Goal: Task Accomplishment & Management: Manage account settings

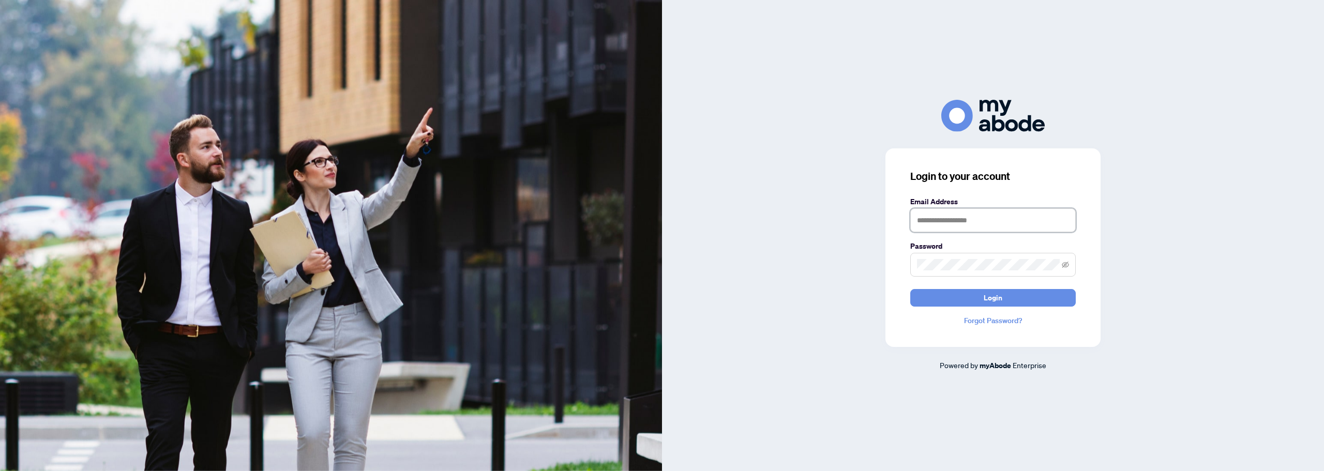
click at [947, 229] on input "text" at bounding box center [992, 220] width 165 height 24
type input "**********"
click at [989, 296] on span "Login" at bounding box center [992, 298] width 19 height 17
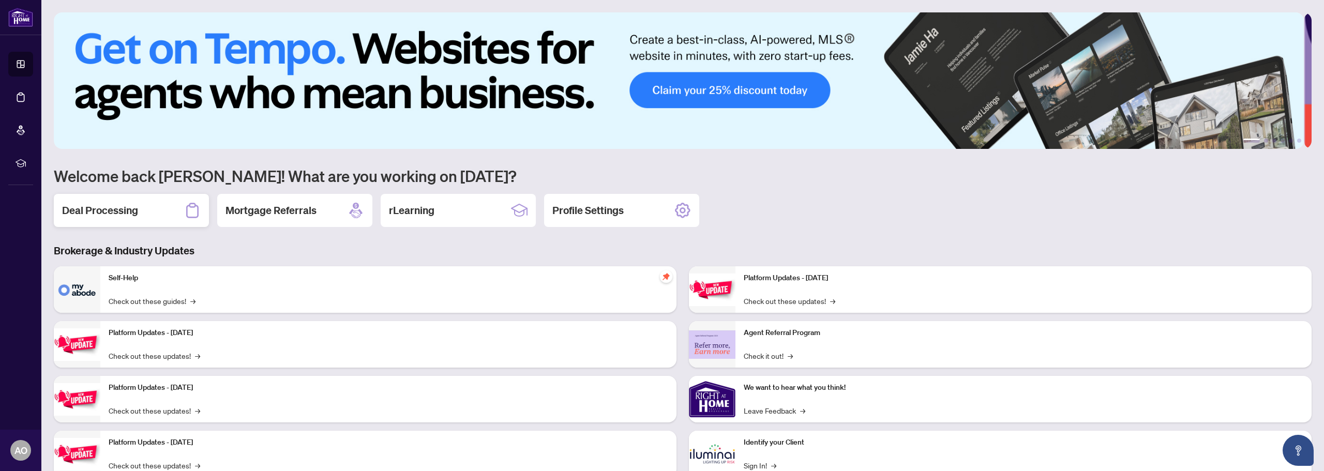
click at [137, 221] on div "Deal Processing" at bounding box center [131, 210] width 155 height 33
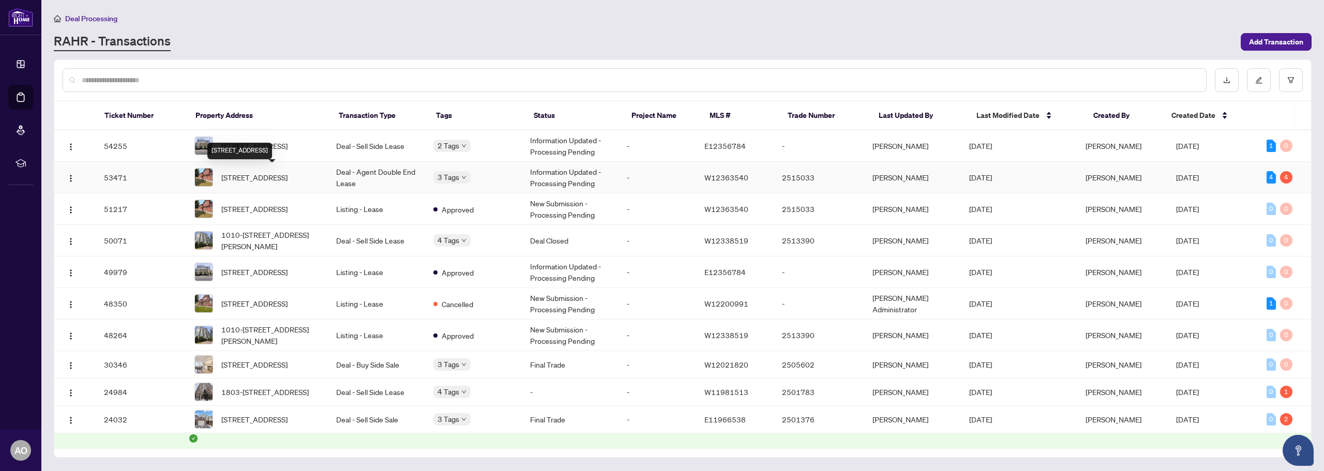
click at [244, 172] on span "156 Fairhill Ave, Brampton, Ontario L7A 2H7, Canada" at bounding box center [254, 177] width 66 height 11
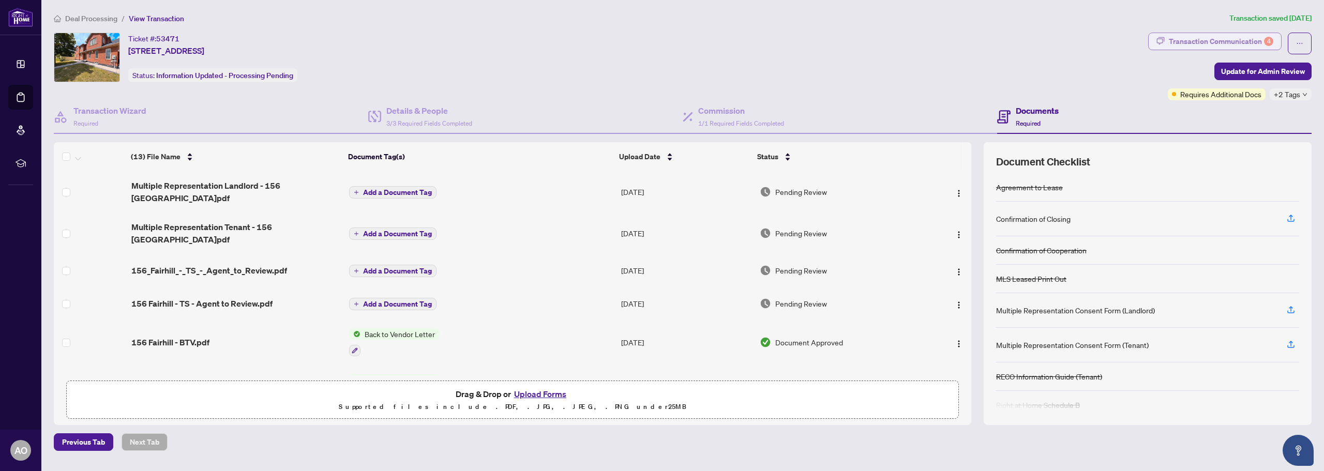
click at [1199, 45] on div "Transaction Communication 4" at bounding box center [1220, 41] width 104 height 17
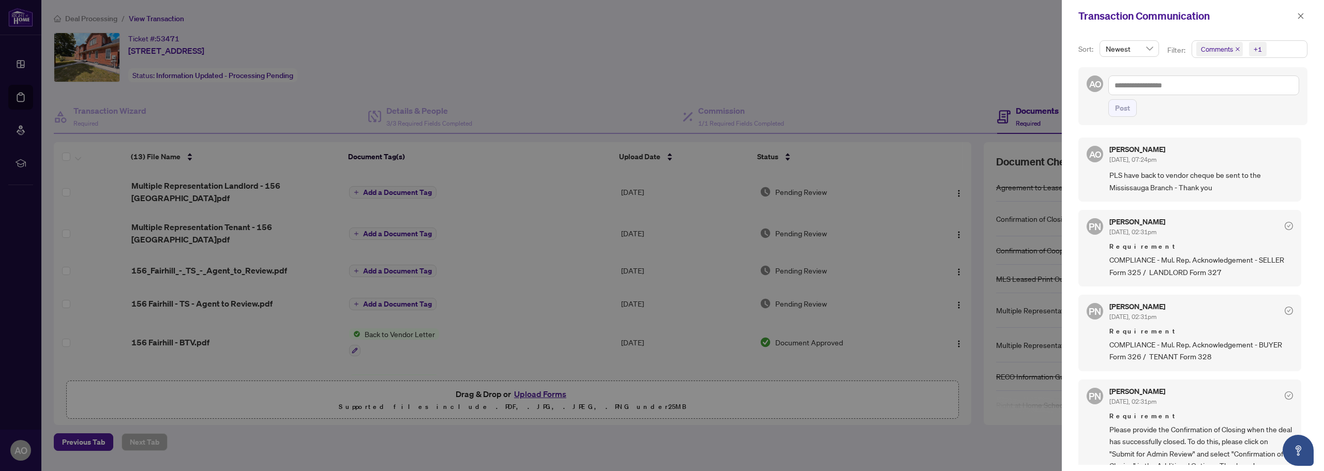
drag, startPoint x: 1003, startPoint y: 81, endPoint x: 1025, endPoint y: 74, distance: 23.1
click at [1005, 81] on div at bounding box center [662, 235] width 1324 height 471
click at [1300, 12] on span "button" at bounding box center [1300, 16] width 7 height 17
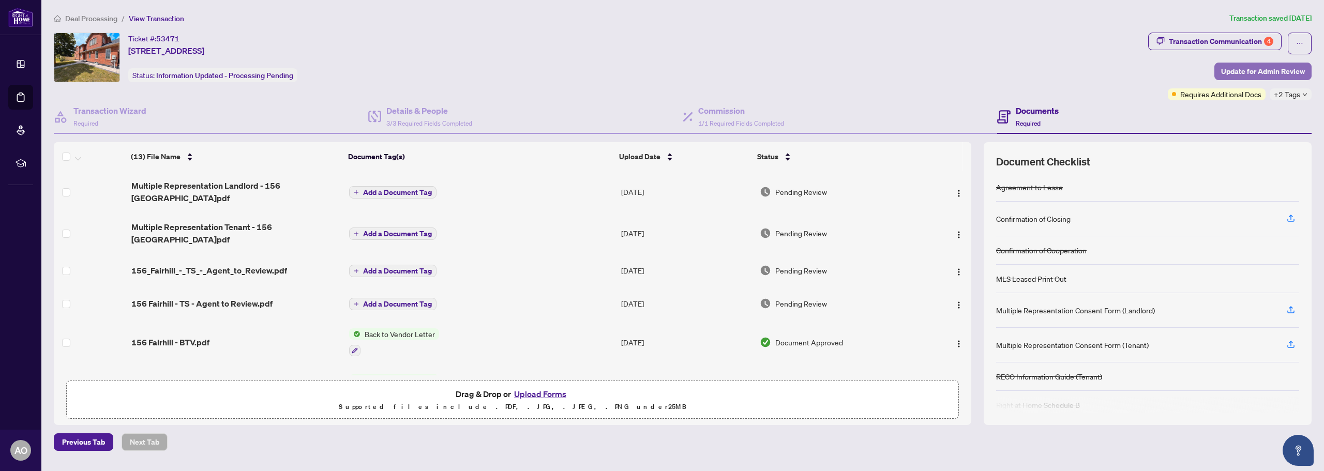
click at [1270, 66] on span "Update for Admin Review" at bounding box center [1263, 71] width 84 height 17
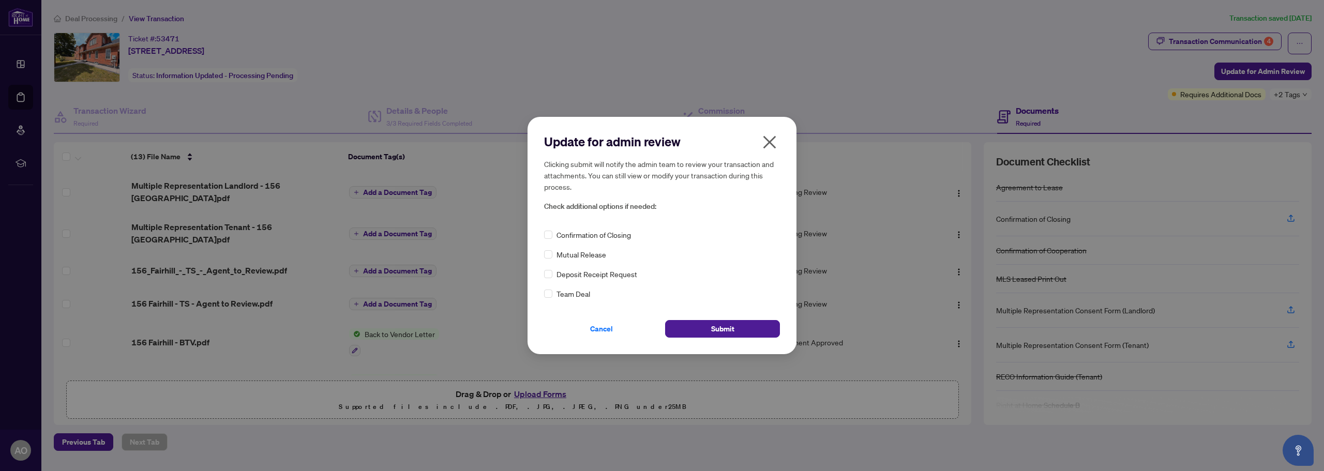
click at [625, 236] on span "Confirmation of Closing" at bounding box center [593, 234] width 74 height 11
click at [727, 329] on span "Submit" at bounding box center [722, 329] width 23 height 17
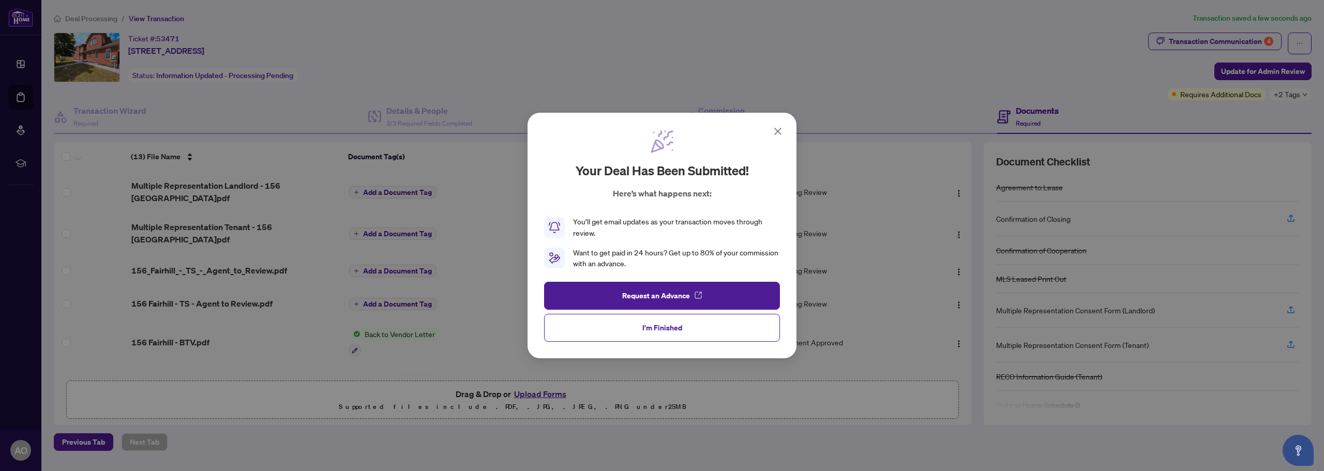
click at [781, 137] on icon at bounding box center [777, 131] width 12 height 12
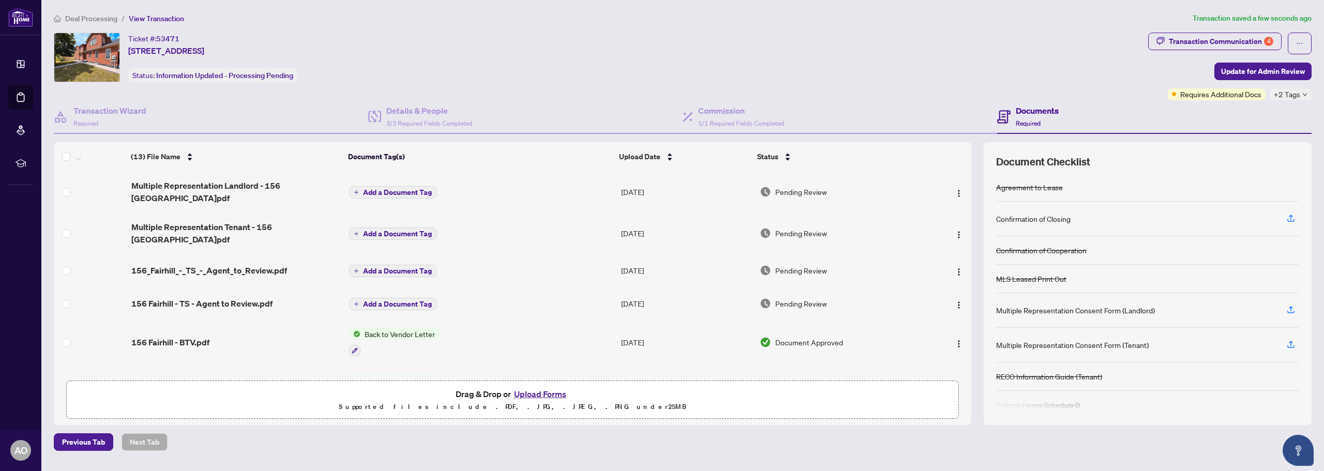
click at [1290, 93] on span "+2 Tags" at bounding box center [1286, 94] width 26 height 12
click at [1166, 95] on div "Transaction Communication 4 Update for Admin Review Requires Additional Docs +2…" at bounding box center [1229, 67] width 163 height 68
click at [1196, 93] on span "Requires Additional Docs" at bounding box center [1220, 93] width 81 height 11
click at [1289, 97] on span "+2 Tags" at bounding box center [1286, 94] width 26 height 12
click at [975, 81] on div "Ticket #: 53471 156 Fairhill Ave, Brampton, Ontario L7A 2H7, Canada Status: Inf…" at bounding box center [599, 58] width 1090 height 50
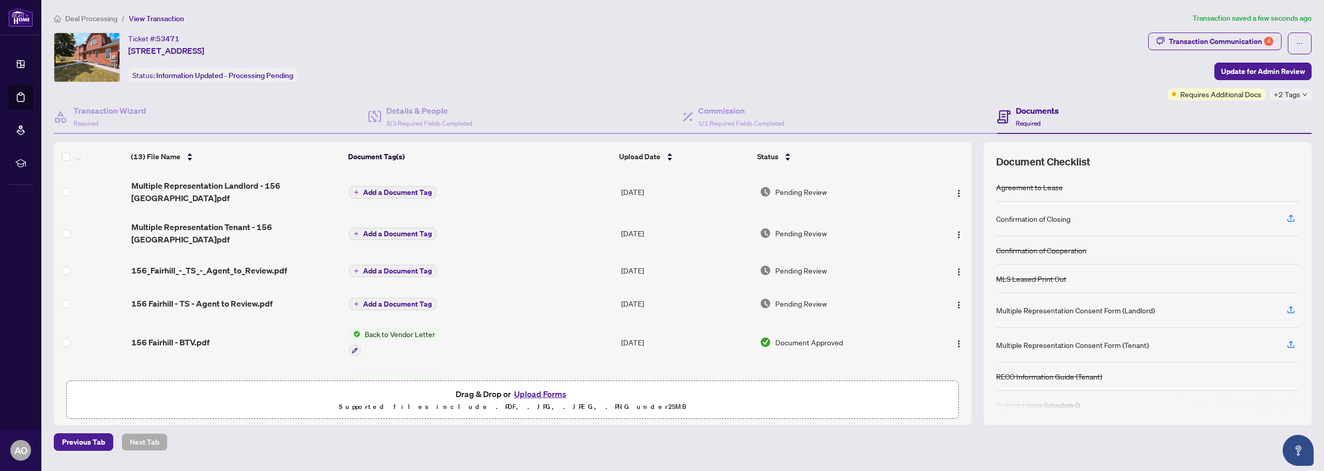
click at [412, 190] on span "Add a Document Tag" at bounding box center [397, 192] width 69 height 7
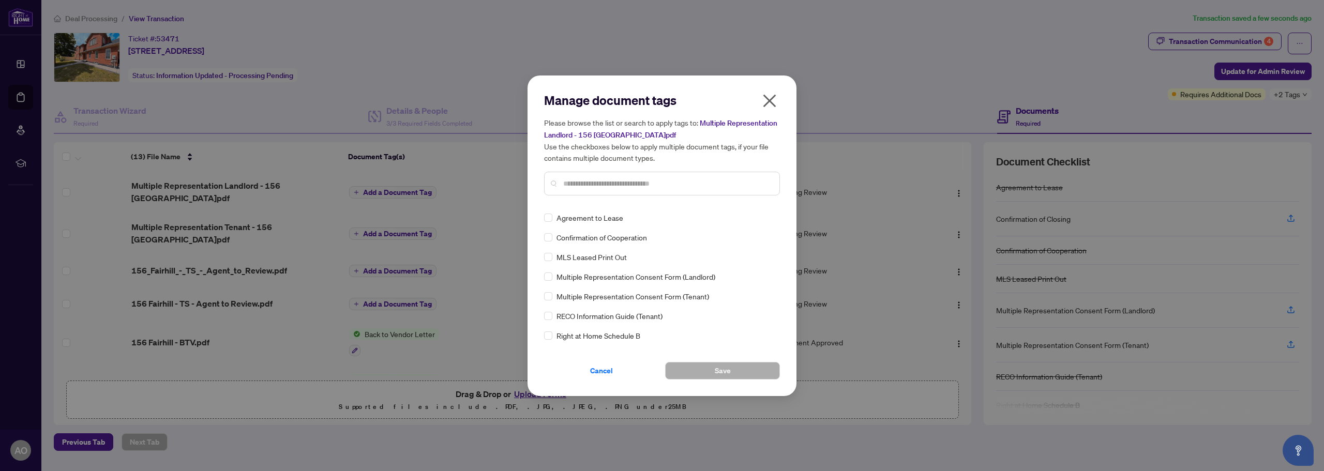
click at [581, 179] on input "text" at bounding box center [667, 183] width 208 height 11
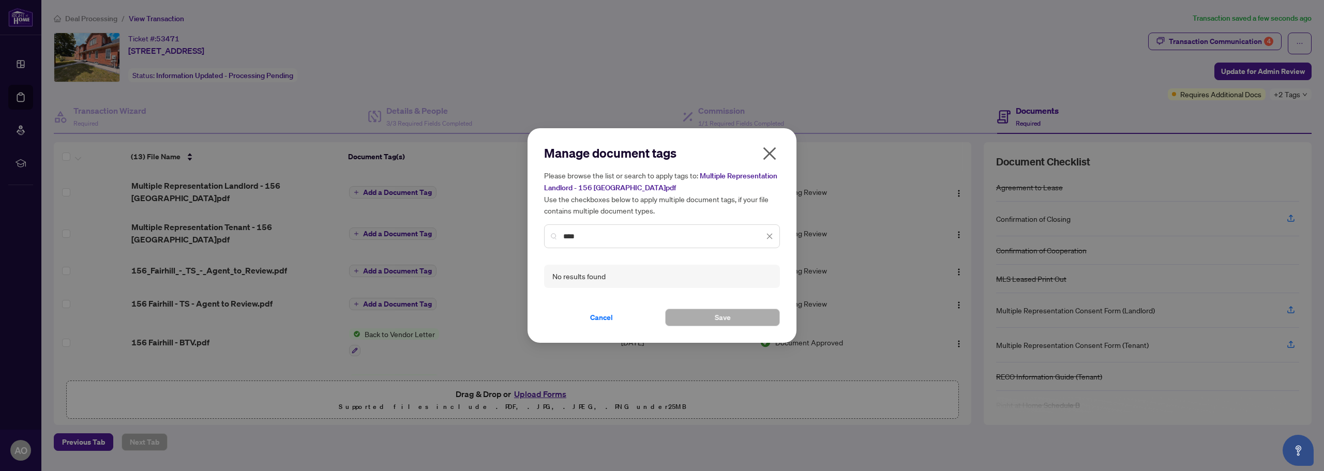
type input "****"
click at [770, 154] on icon "close" at bounding box center [769, 153] width 13 height 13
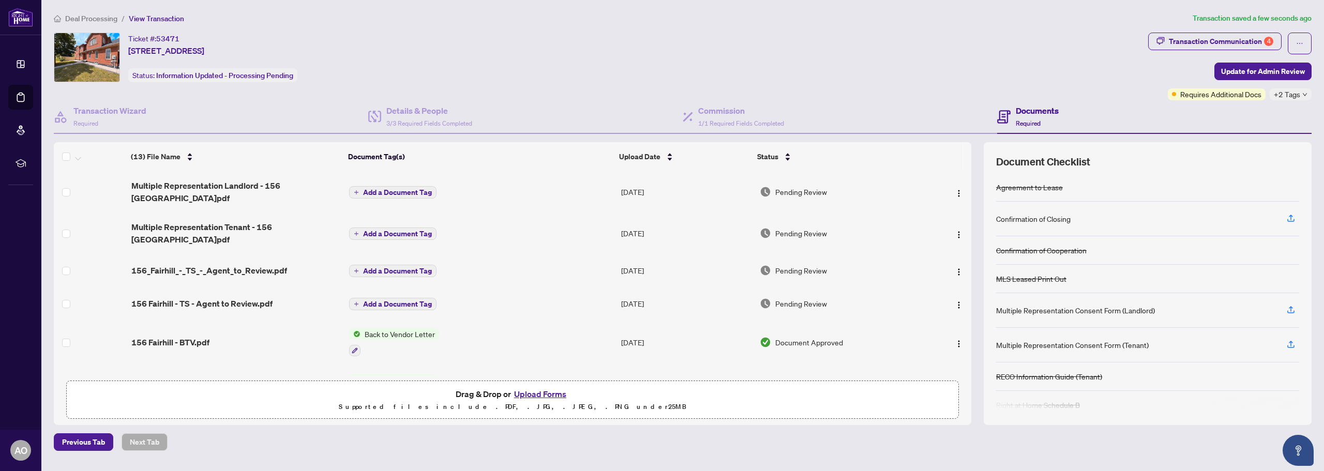
click at [111, 18] on span "Deal Processing" at bounding box center [91, 18] width 52 height 9
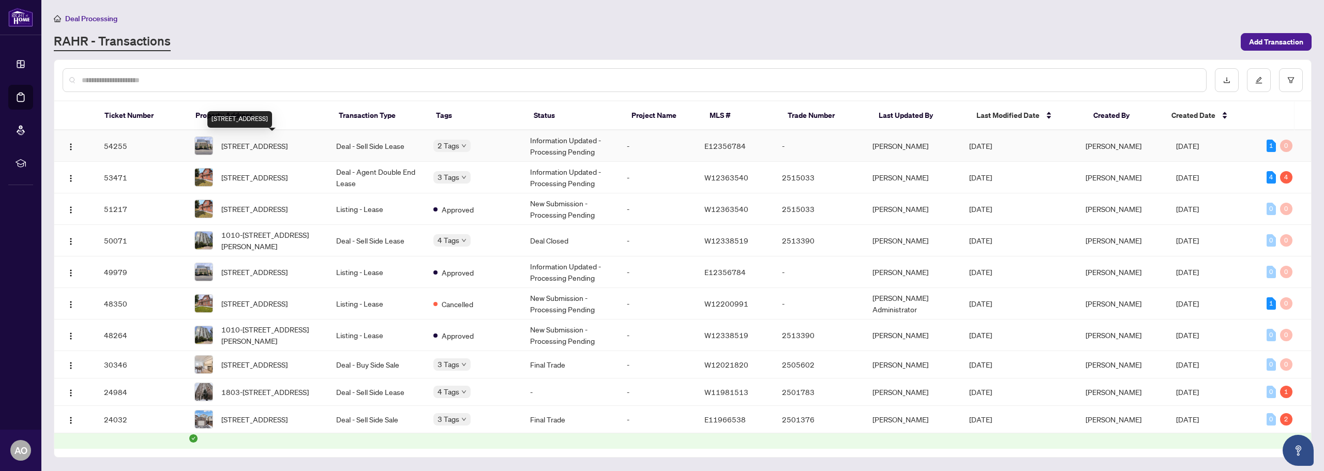
click at [269, 143] on span "401-630 Queen St, Toronto, Ontario M4M 1G3, Canada" at bounding box center [254, 145] width 66 height 11
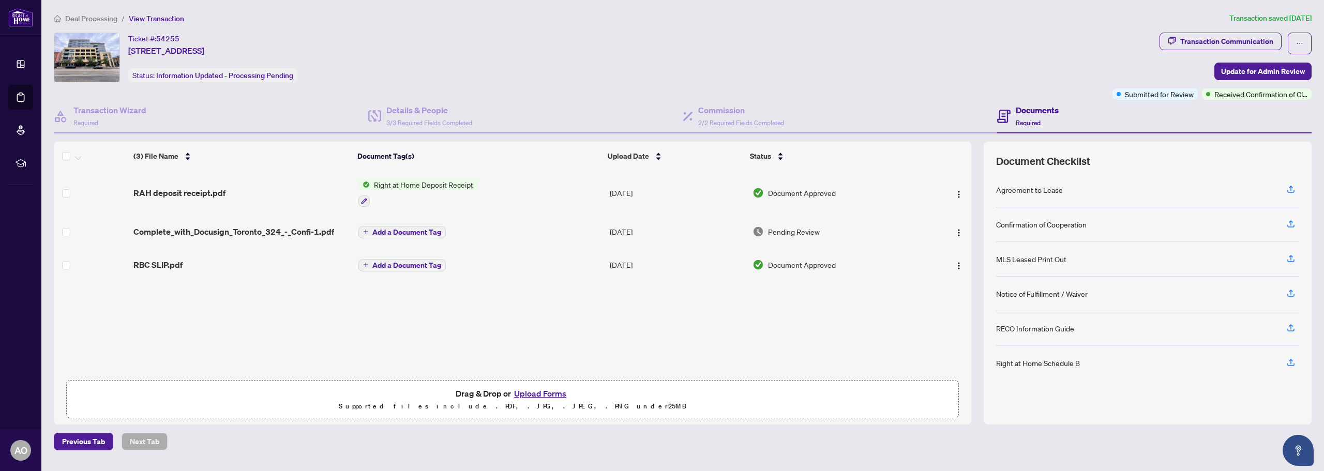
click at [97, 18] on span "Deal Processing" at bounding box center [91, 18] width 52 height 9
